Goal: Task Accomplishment & Management: Manage account settings

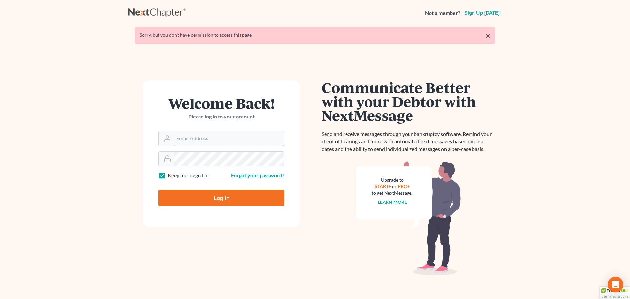
type input "[PERSON_NAME][EMAIL_ADDRESS][DOMAIN_NAME]"
click at [214, 197] on input "Log In" at bounding box center [221, 198] width 126 height 16
type input "Thinking..."
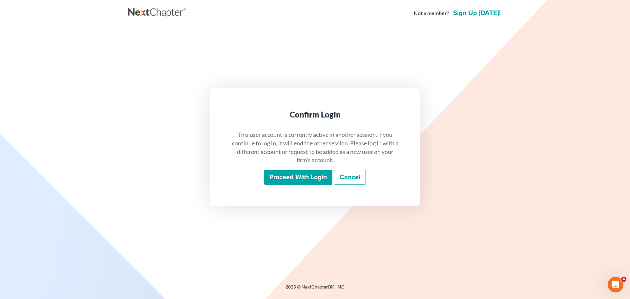
click at [297, 177] on input "Proceed with login" at bounding box center [298, 177] width 68 height 15
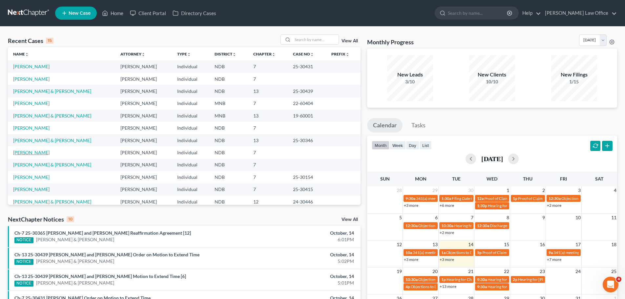
click at [25, 153] on link "[PERSON_NAME]" at bounding box center [31, 153] width 36 height 6
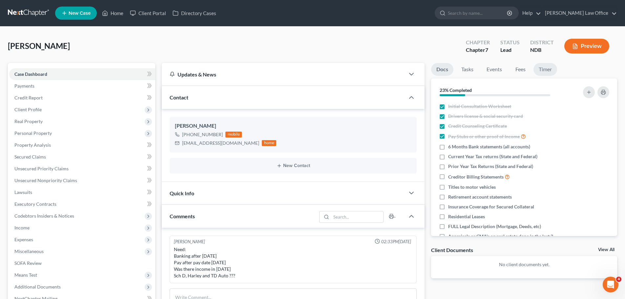
click at [547, 71] on link "Timer" at bounding box center [546, 69] width 24 height 13
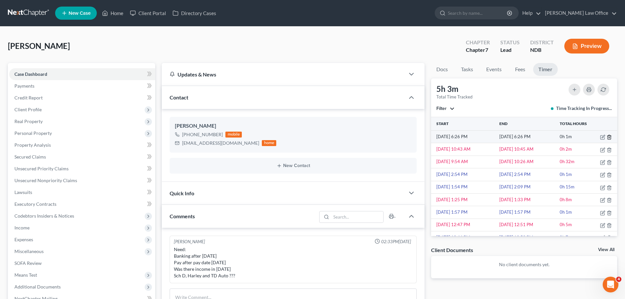
click at [608, 136] on icon "button" at bounding box center [609, 137] width 3 height 4
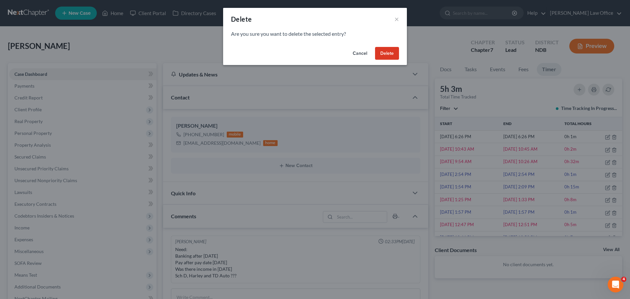
drag, startPoint x: 391, startPoint y: 51, endPoint x: 393, endPoint y: 54, distance: 4.1
click at [391, 52] on button "Delete" at bounding box center [387, 53] width 24 height 13
